Goal: Information Seeking & Learning: Find specific page/section

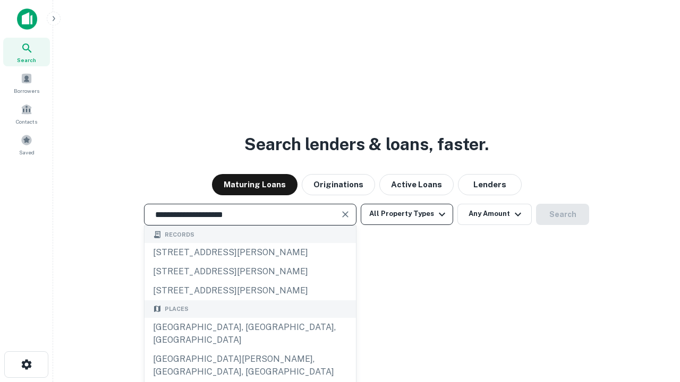
click at [250, 350] on div "[GEOGRAPHIC_DATA], [GEOGRAPHIC_DATA], [GEOGRAPHIC_DATA]" at bounding box center [249, 334] width 211 height 32
click at [407, 214] on button "All Property Types" at bounding box center [407, 214] width 92 height 21
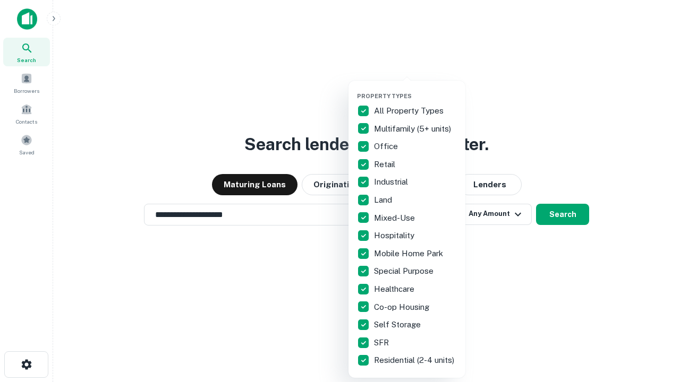
type input "**********"
click at [415, 89] on button "button" at bounding box center [415, 89] width 117 height 1
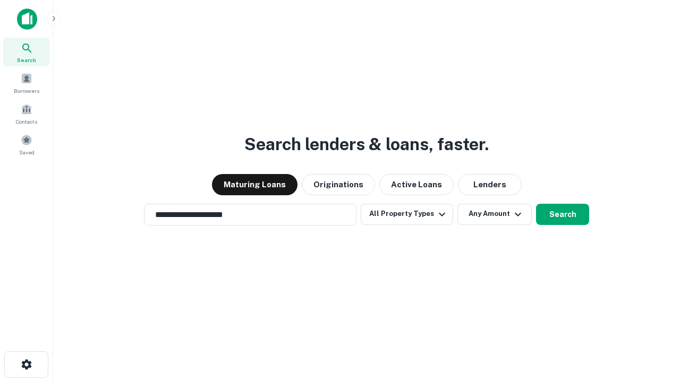
scroll to position [16, 0]
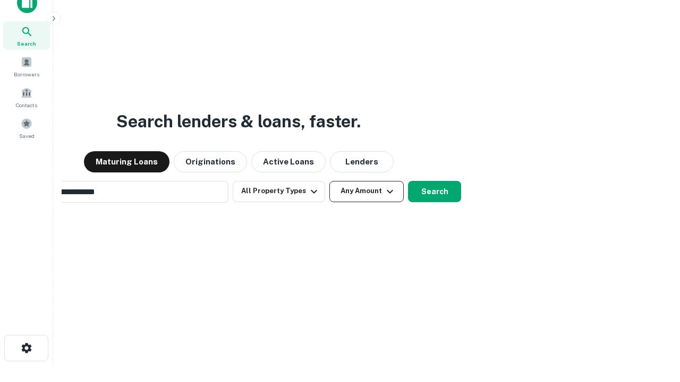
click at [329, 181] on button "Any Amount" at bounding box center [366, 191] width 74 height 21
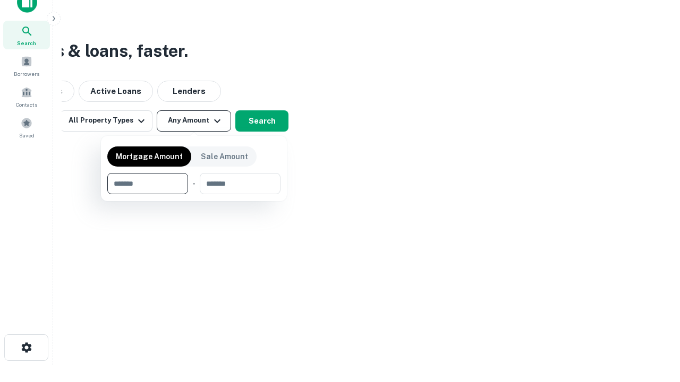
type input "*******"
click at [194, 194] on button "button" at bounding box center [193, 194] width 173 height 1
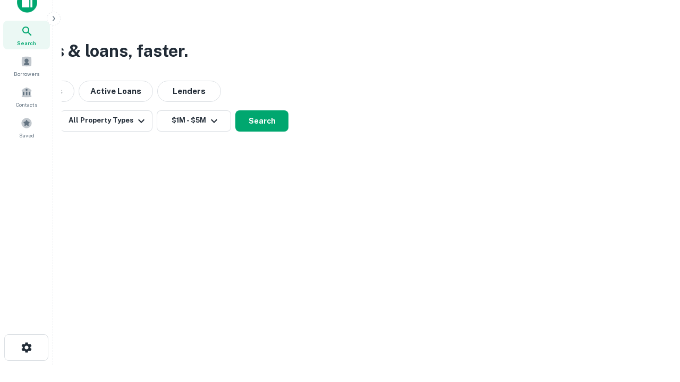
scroll to position [16, 0]
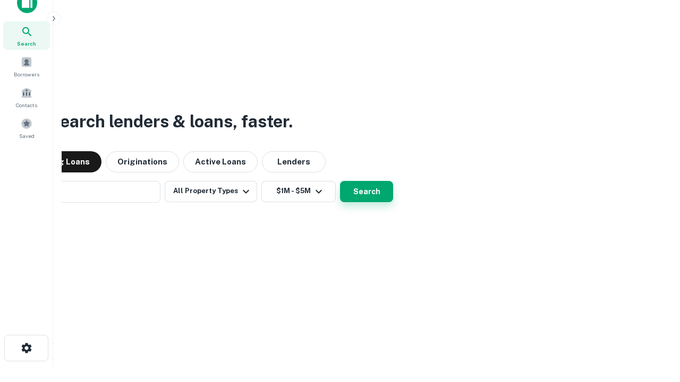
click at [340, 181] on button "Search" at bounding box center [366, 191] width 53 height 21
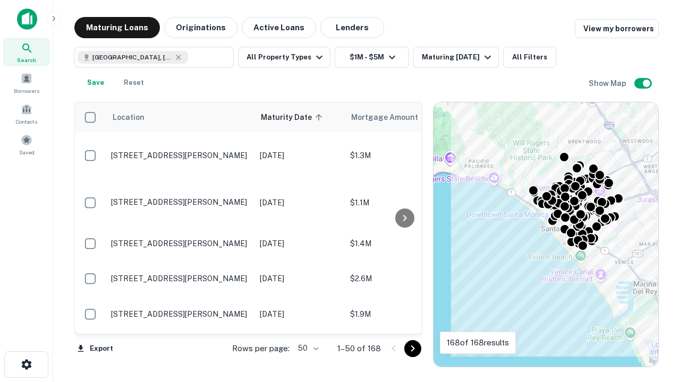
click at [306, 348] on body "Search Borrowers Contacts Saved Maturing Loans Originations Active Loans Lender…" at bounding box center [340, 191] width 680 height 382
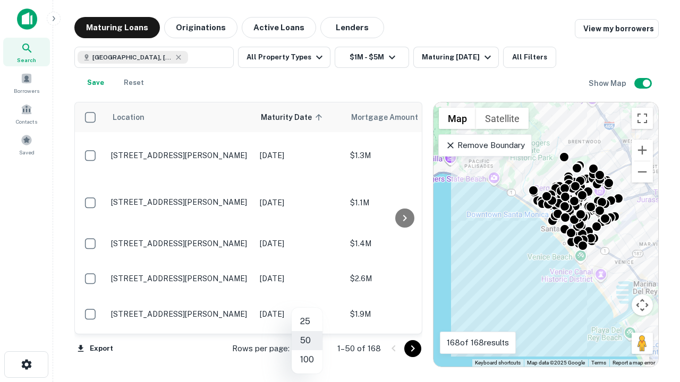
click at [307, 322] on li "25" at bounding box center [306, 321] width 31 height 19
